Goal: Task Accomplishment & Management: Use online tool/utility

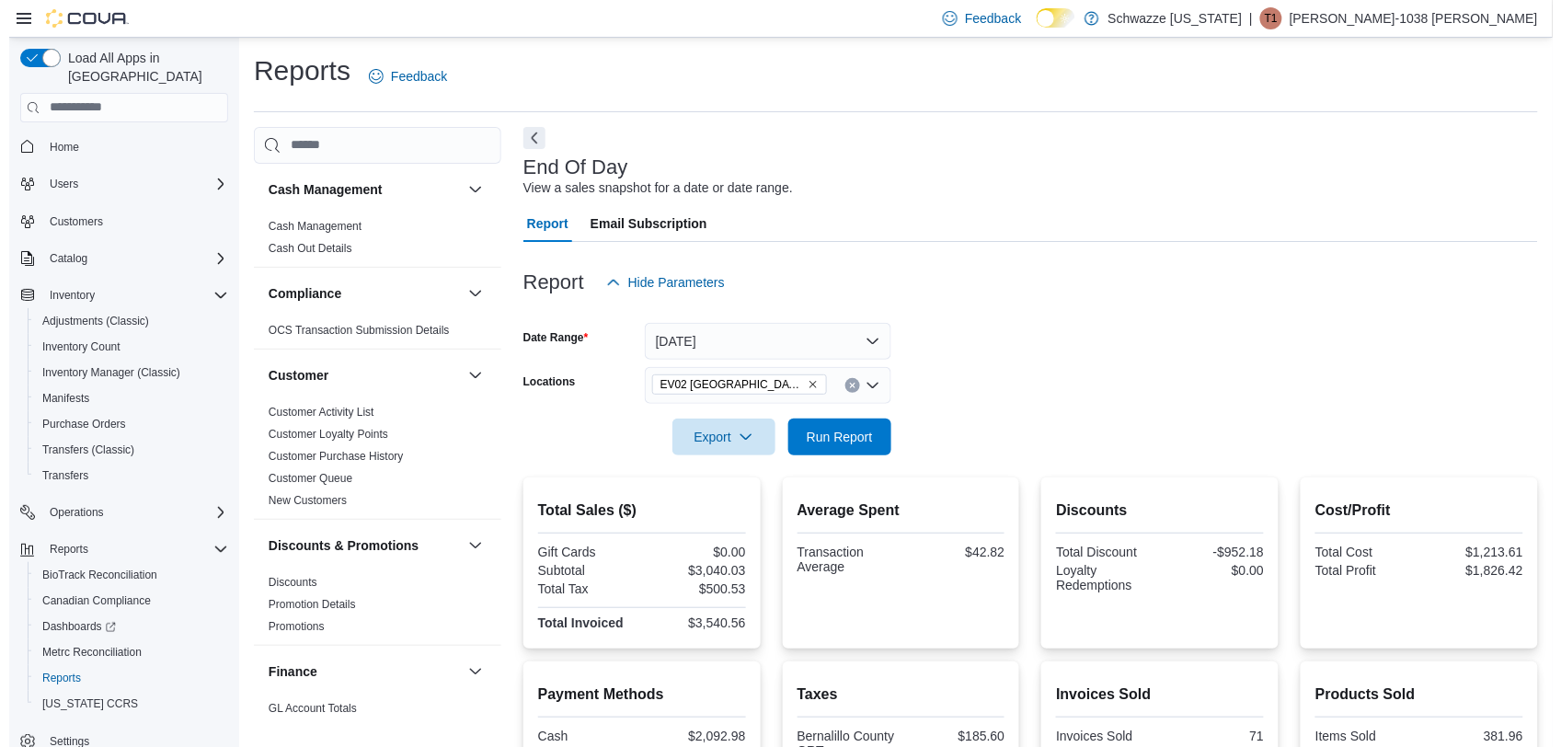
scroll to position [1297, 0]
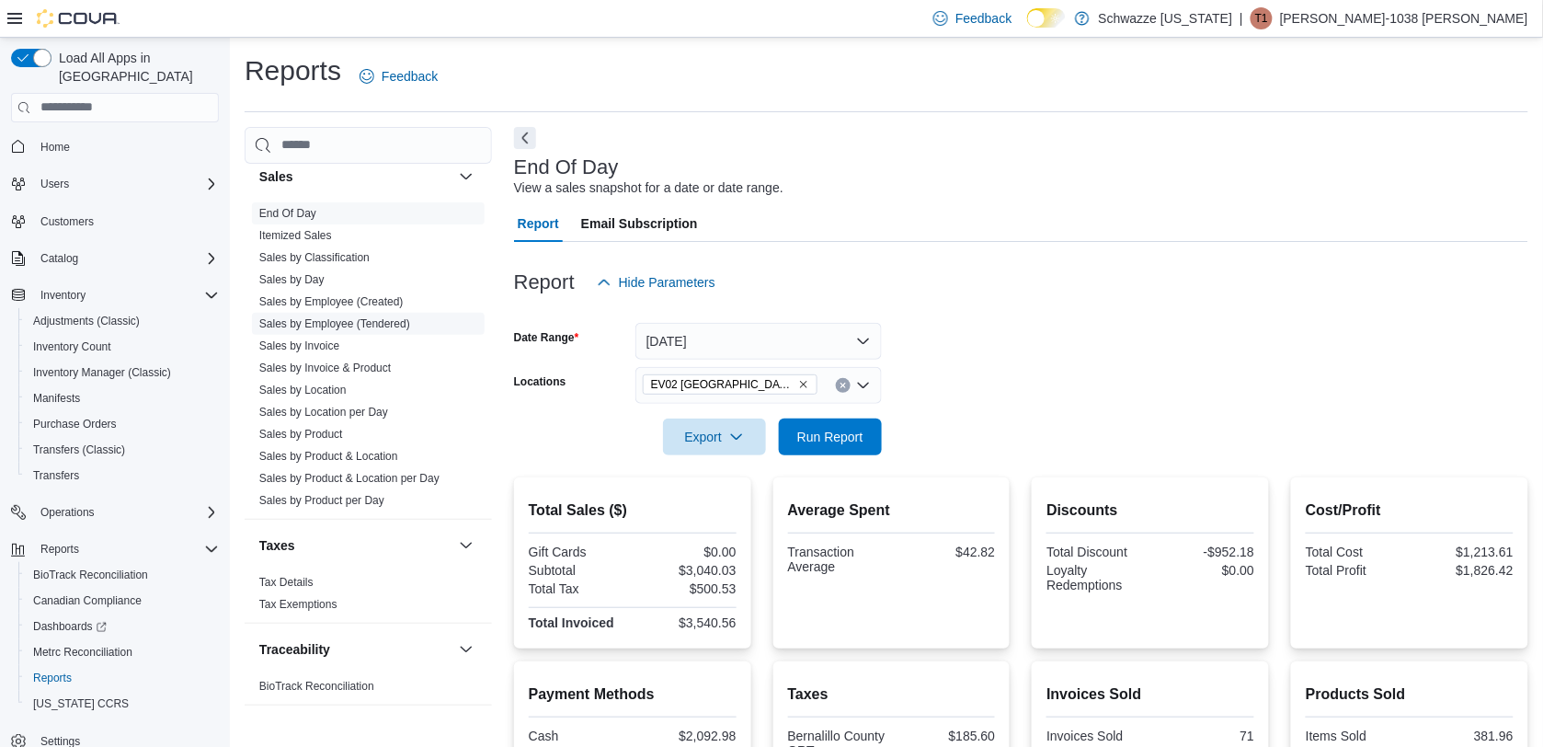
click at [386, 322] on link "Sales by Employee (Tendered)" at bounding box center [334, 323] width 151 height 13
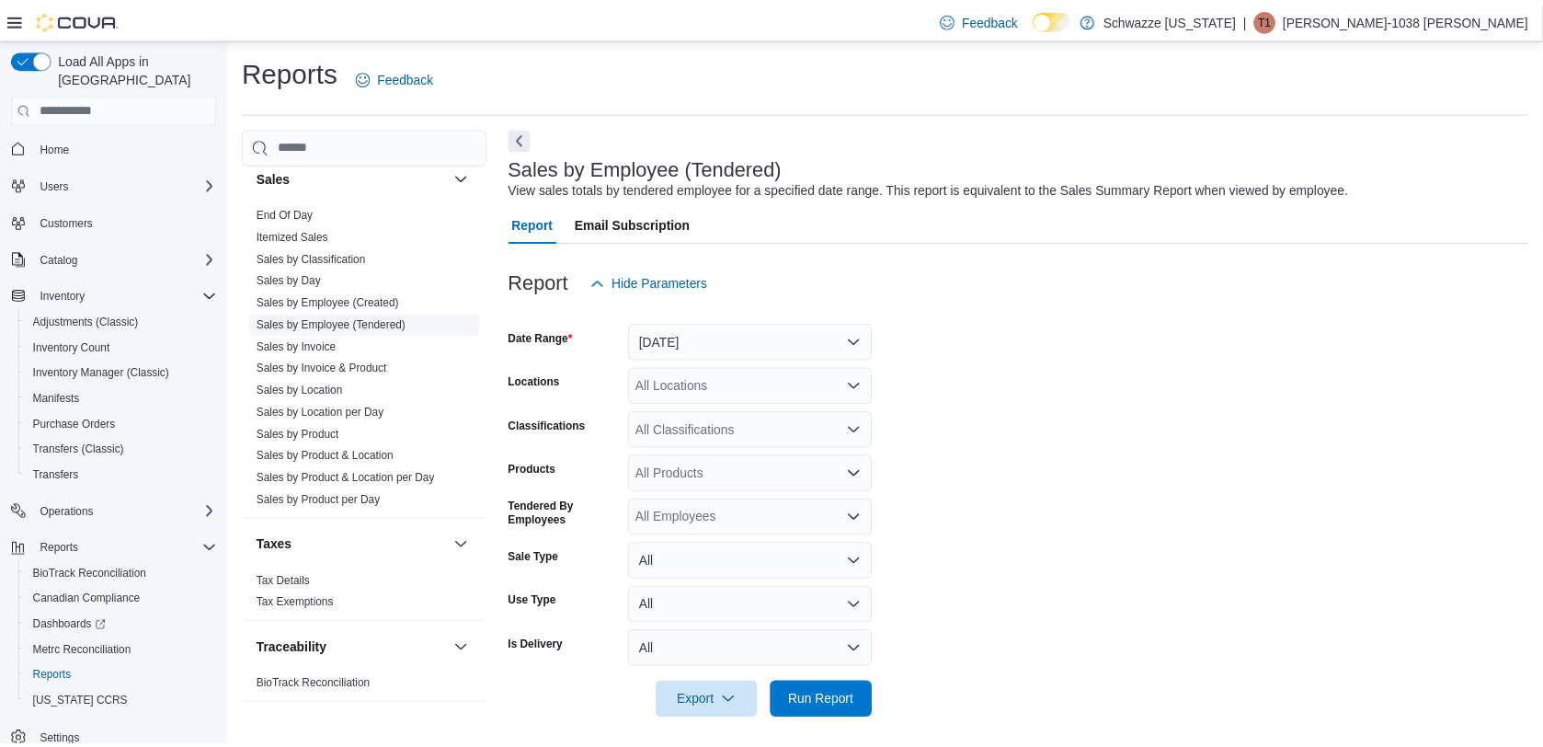
scroll to position [9, 0]
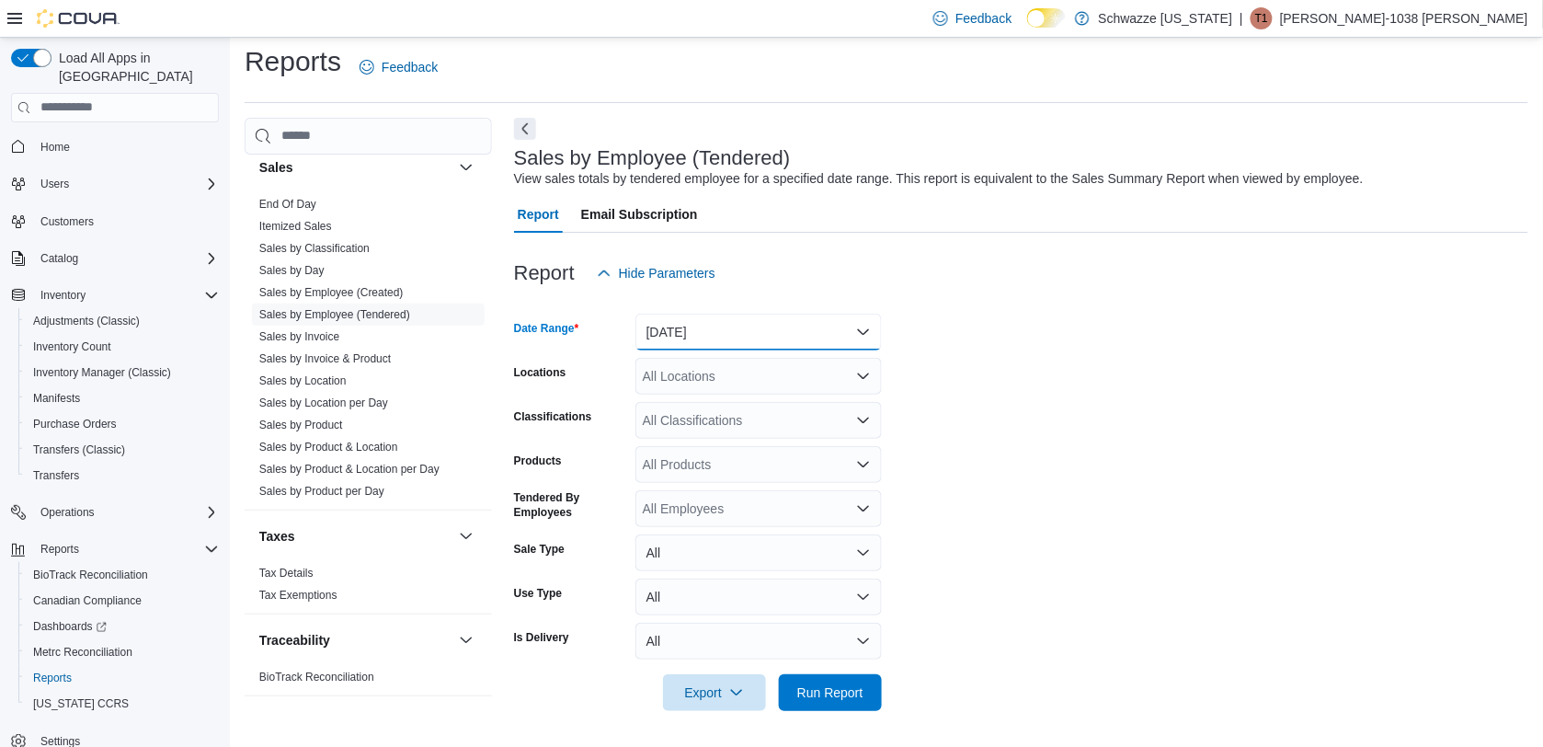
click at [774, 326] on button "[DATE]" at bounding box center [758, 332] width 246 height 37
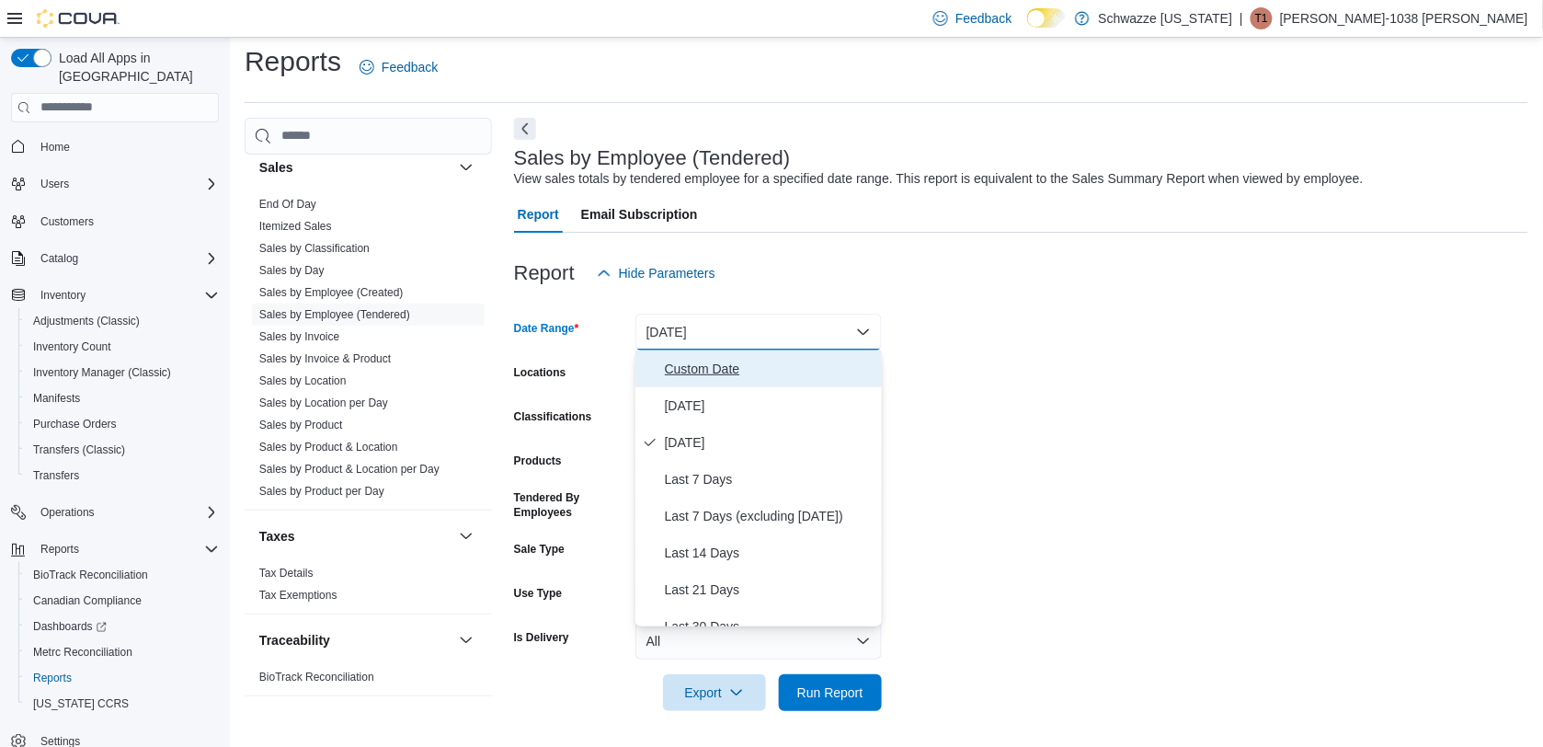
click at [732, 365] on span "Custom Date" at bounding box center [770, 369] width 210 height 22
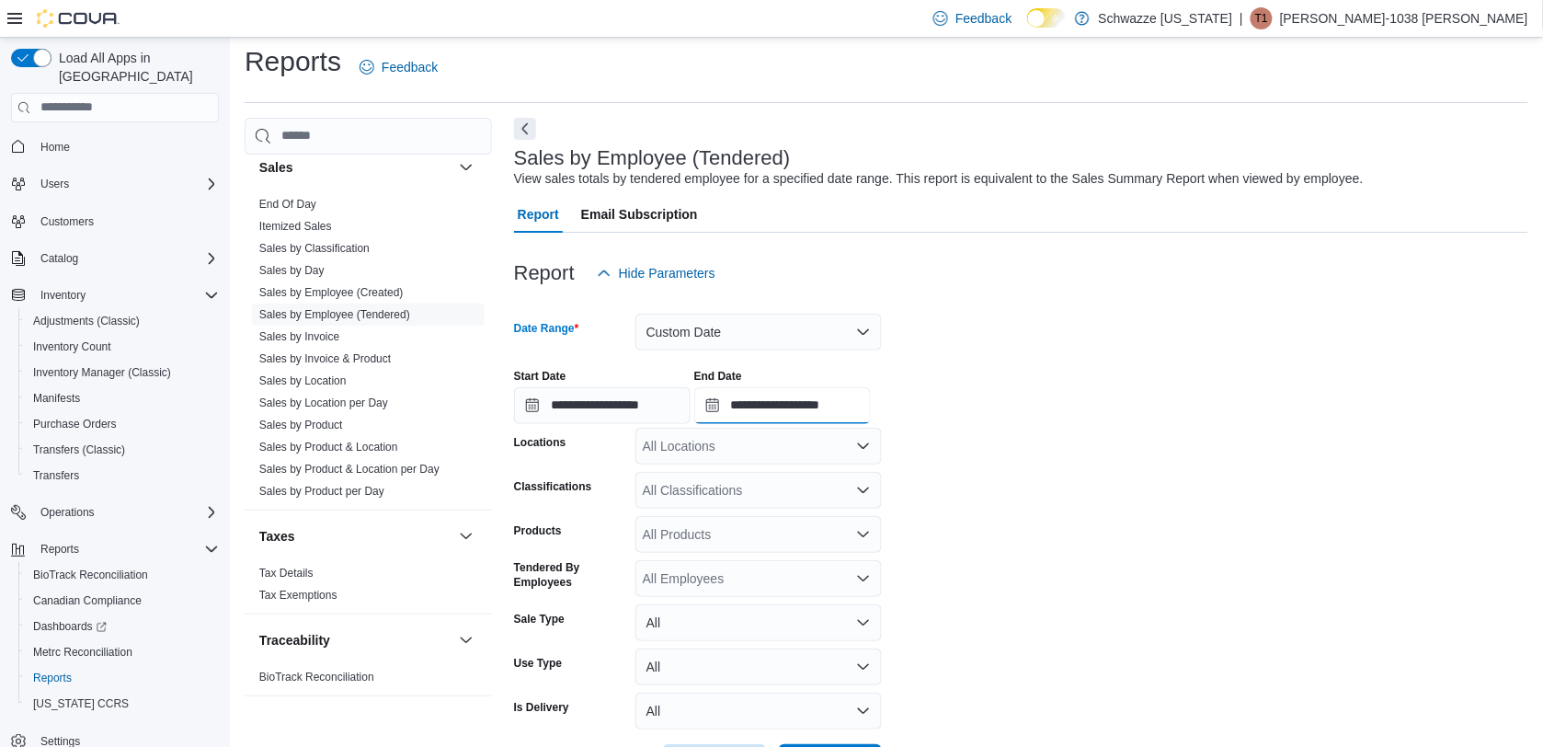
click at [857, 406] on input "**********" at bounding box center [782, 405] width 177 height 37
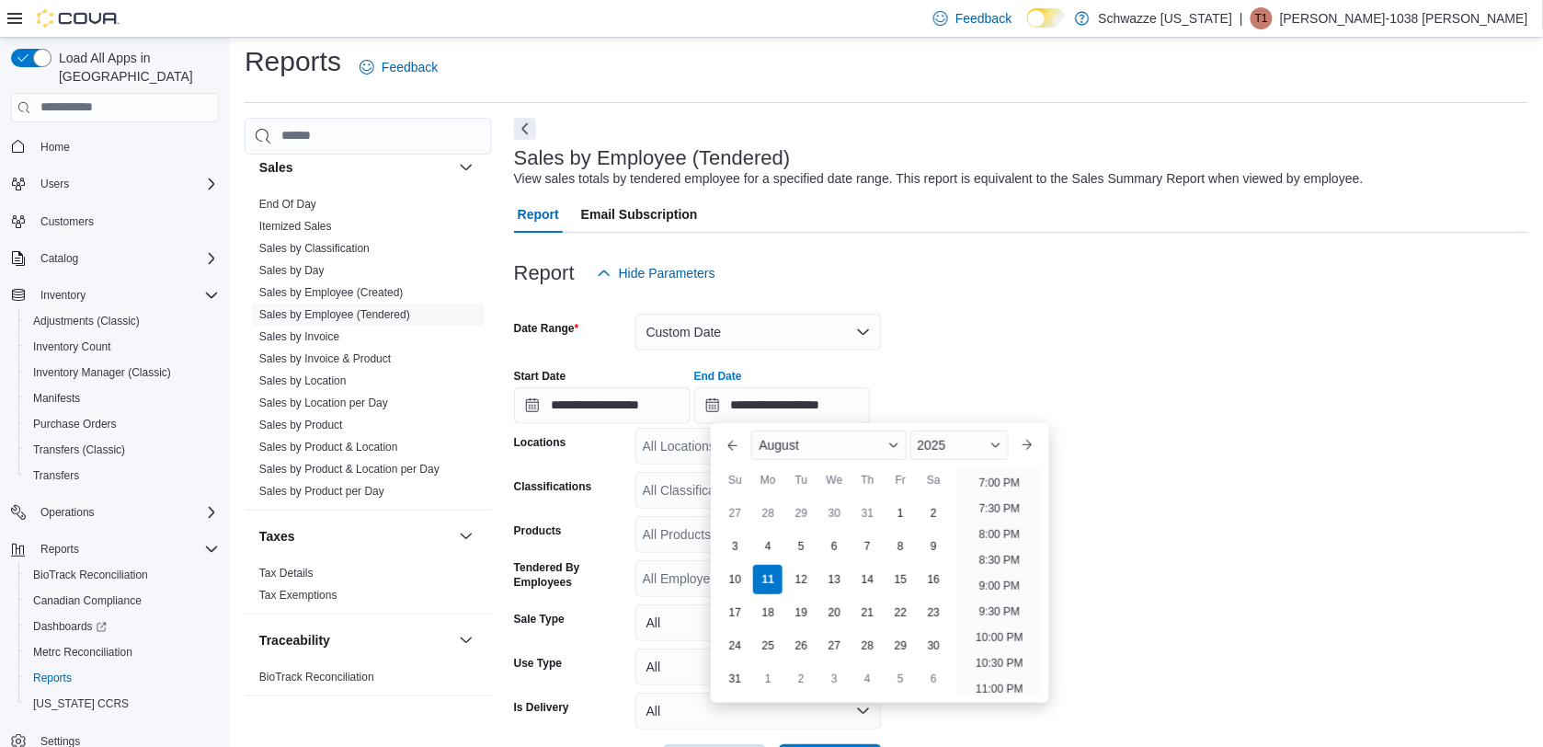
scroll to position [964, 0]
click at [1014, 493] on li "7:00 PM" at bounding box center [1000, 497] width 56 height 22
type input "**********"
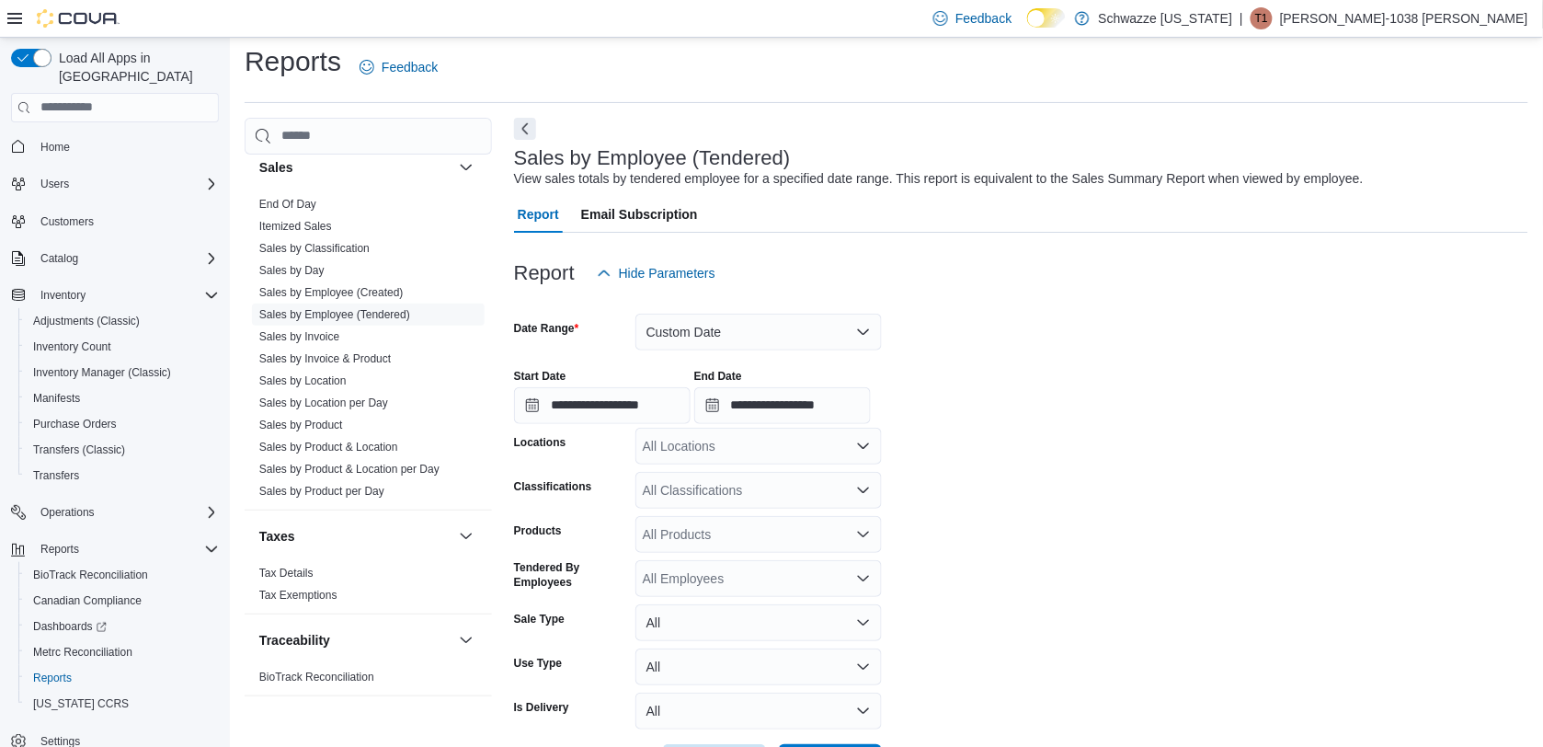
click at [801, 371] on div "End Date" at bounding box center [782, 376] width 177 height 15
click at [732, 452] on div "All Locations" at bounding box center [758, 446] width 246 height 37
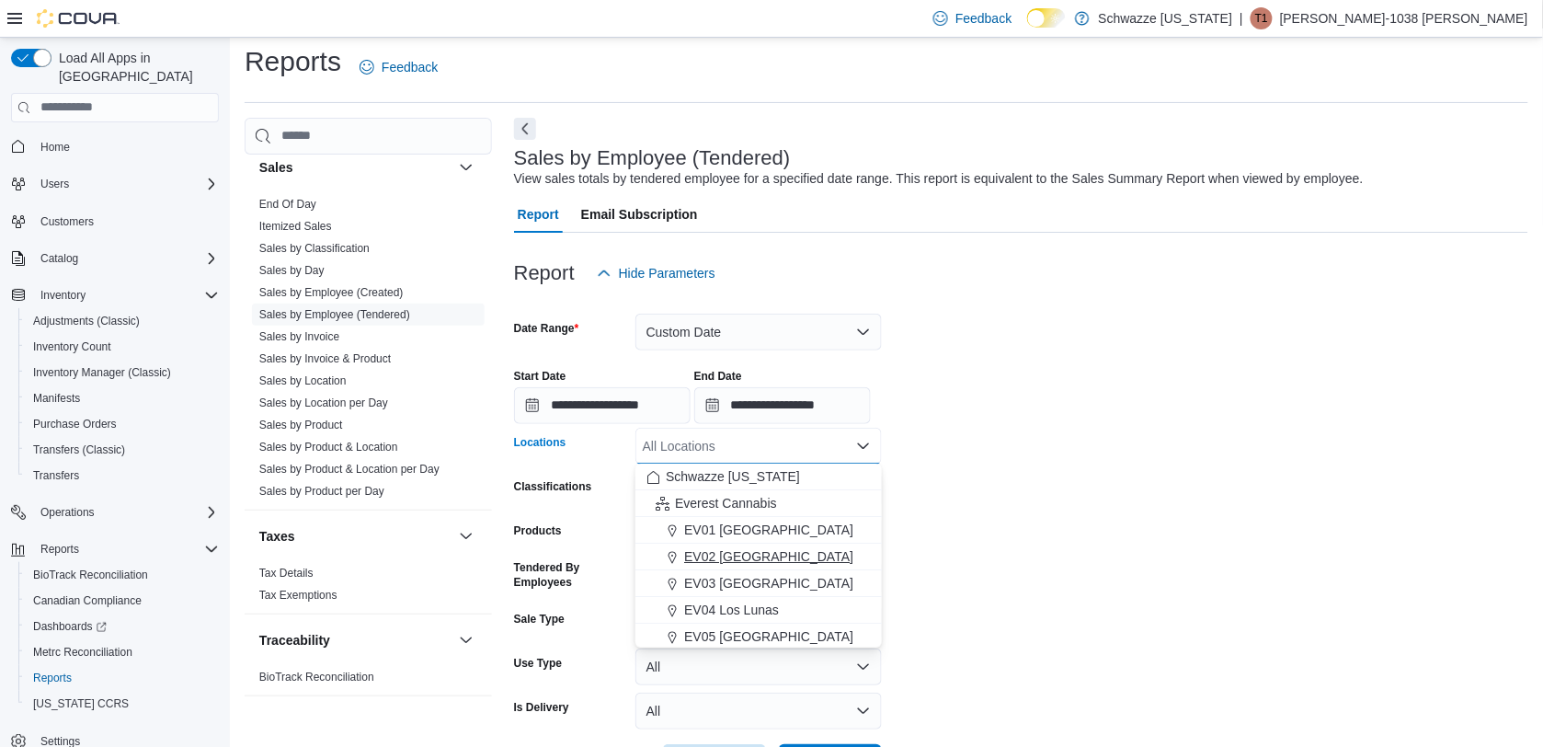
click at [733, 550] on span "EV02 [GEOGRAPHIC_DATA]" at bounding box center [768, 556] width 169 height 18
click at [1243, 577] on form "**********" at bounding box center [1021, 536] width 1014 height 489
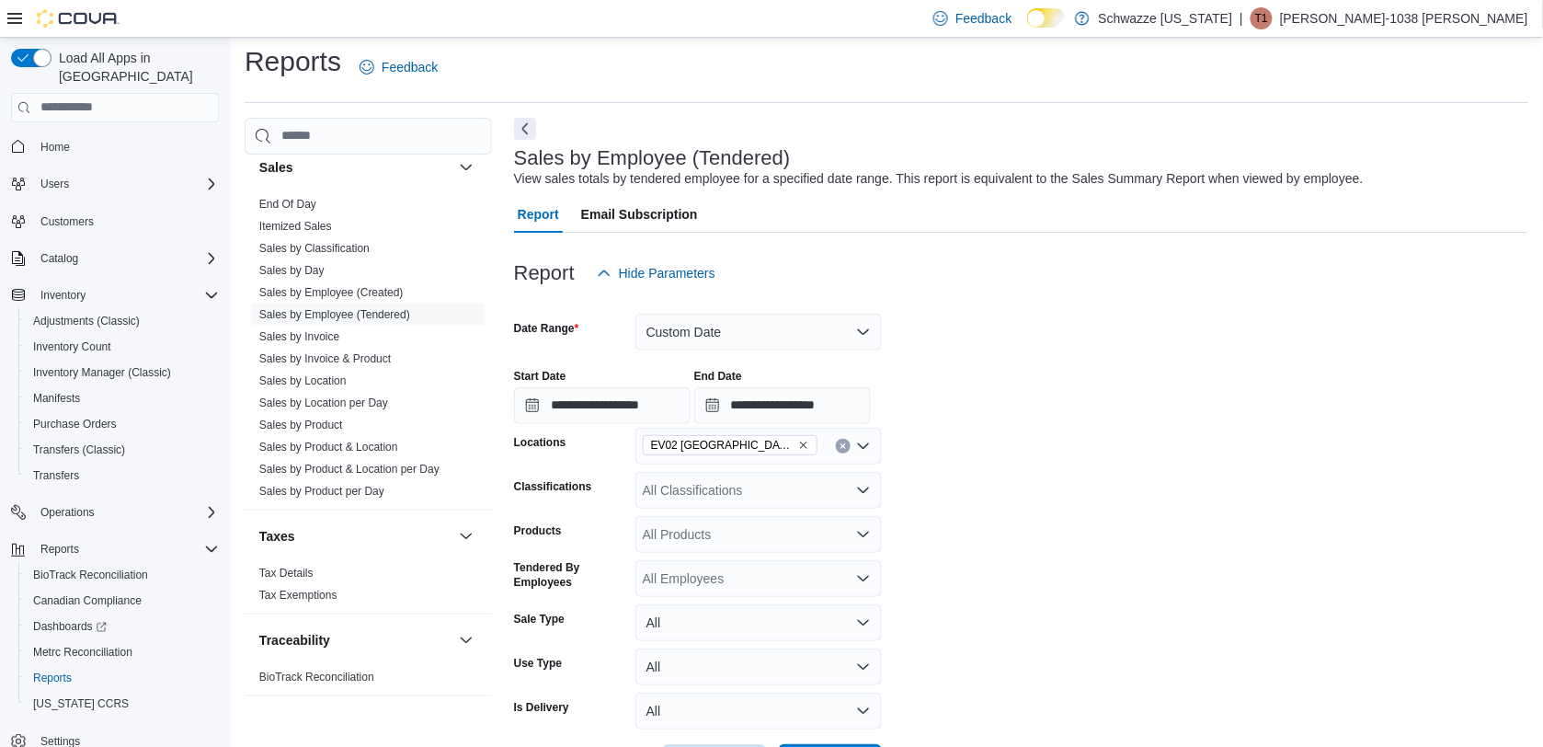
scroll to position [78, 0]
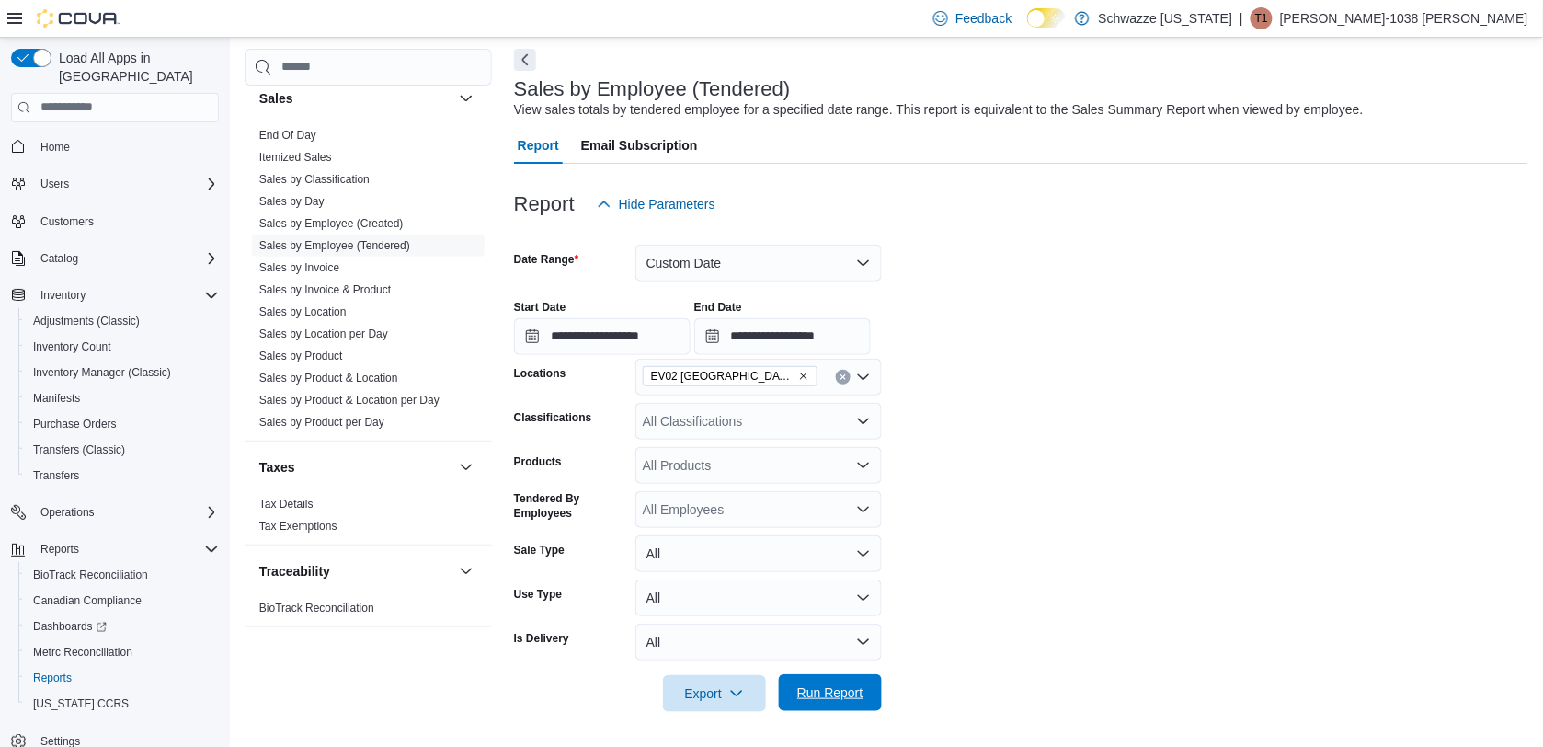
click at [793, 697] on span "Run Report" at bounding box center [830, 692] width 81 height 37
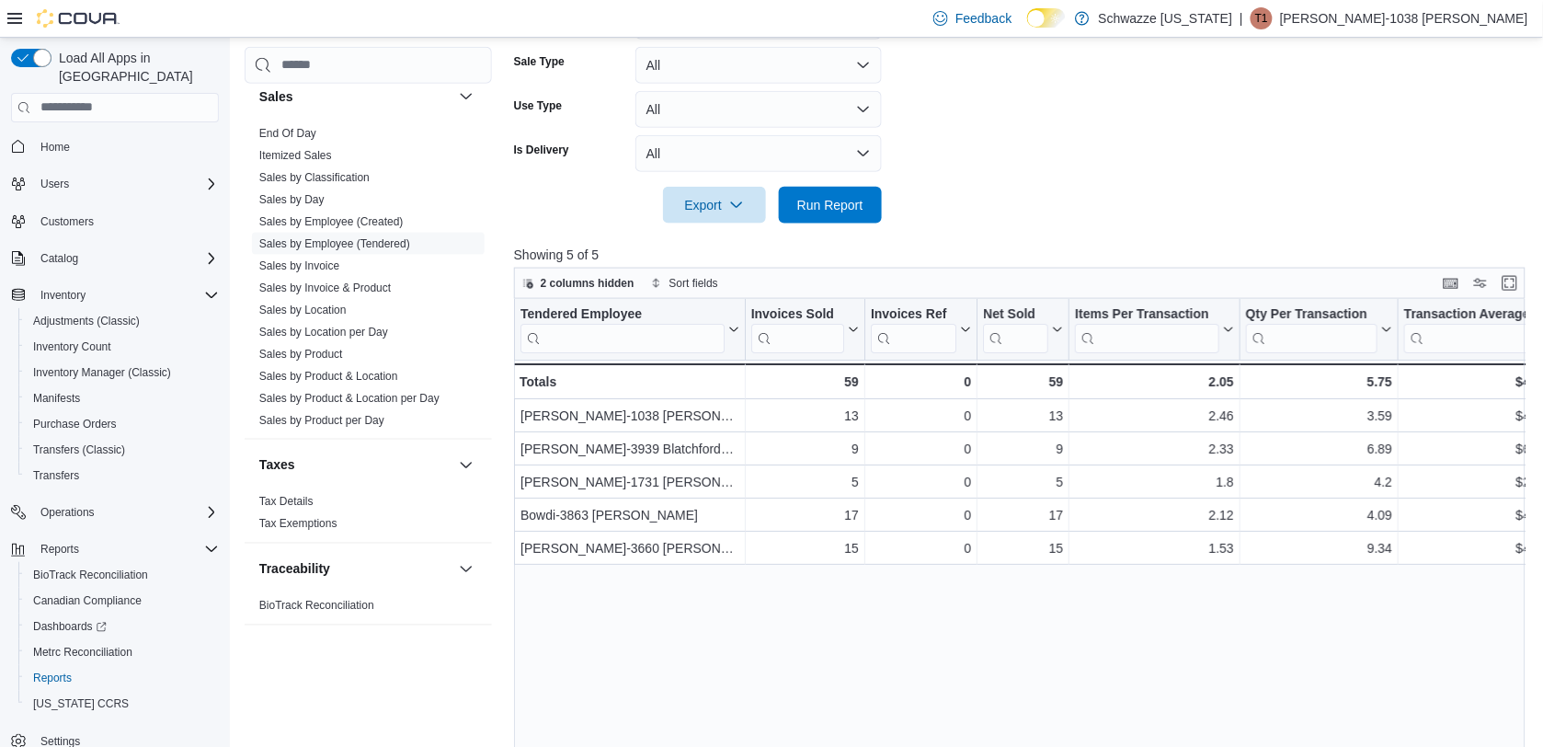
scroll to position [699, 0]
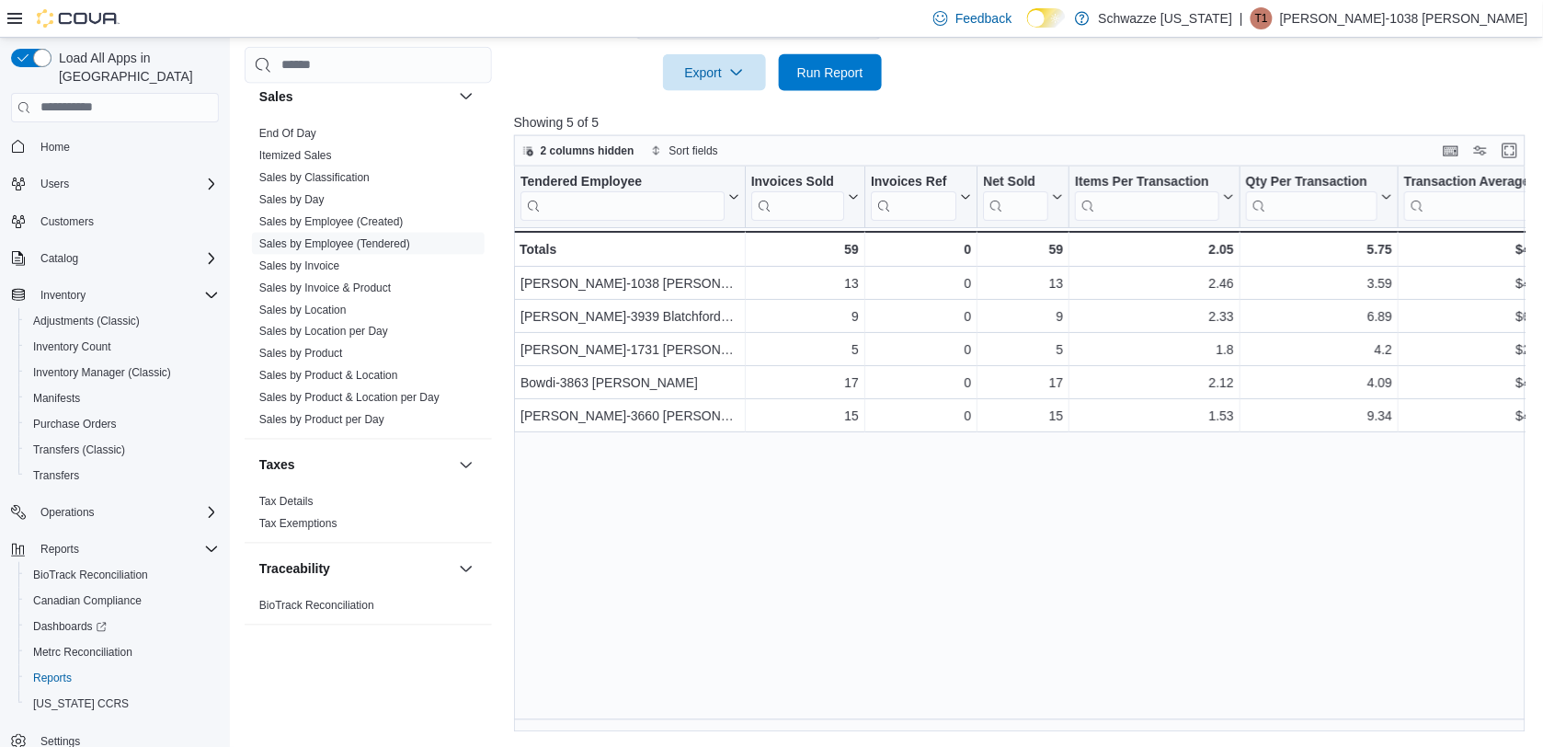
click at [1037, 718] on div "Tendered Employee Click to view column header actions Invoices Sold Click to vi…" at bounding box center [1025, 449] width 1023 height 566
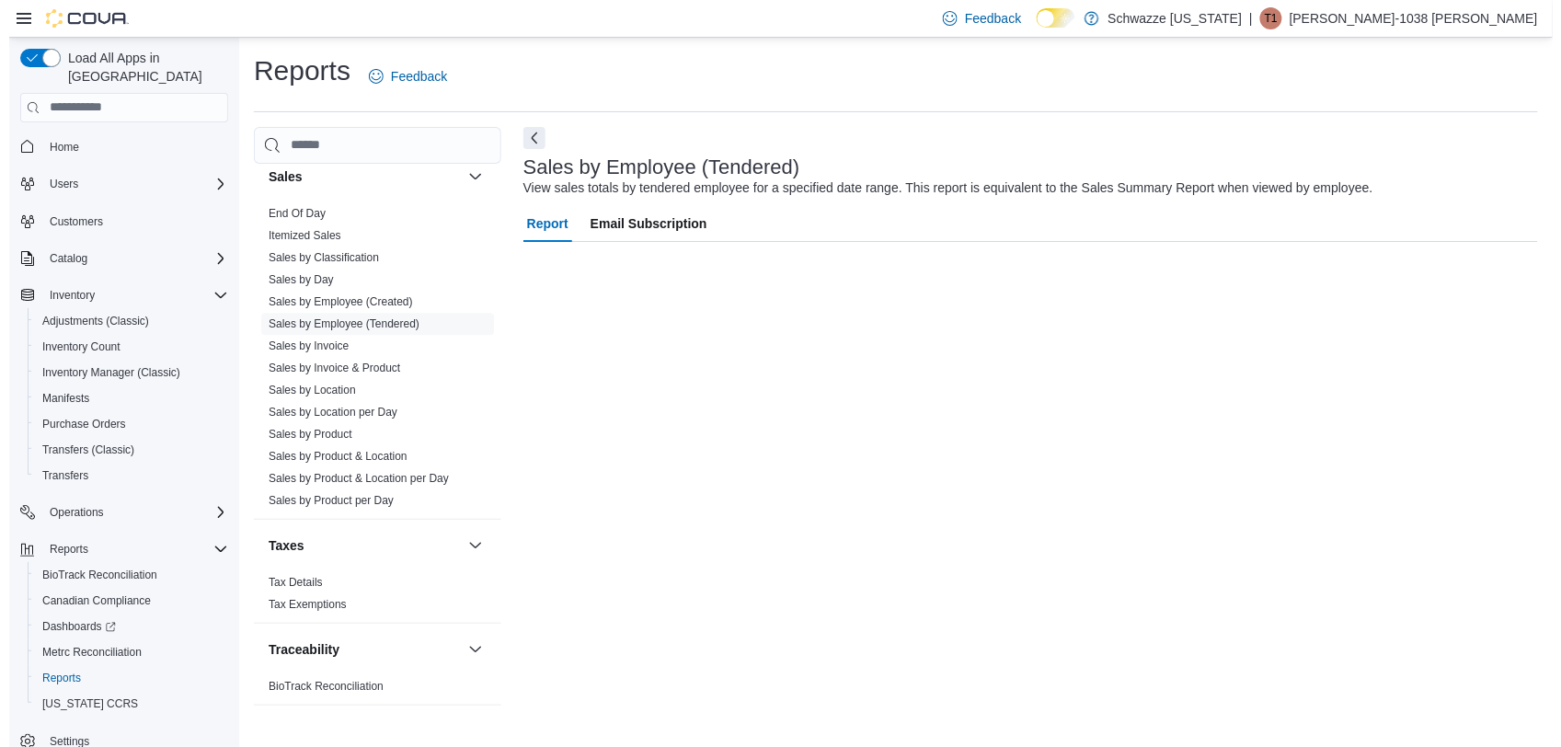
scroll to position [0, 0]
